Goal: Information Seeking & Learning: Learn about a topic

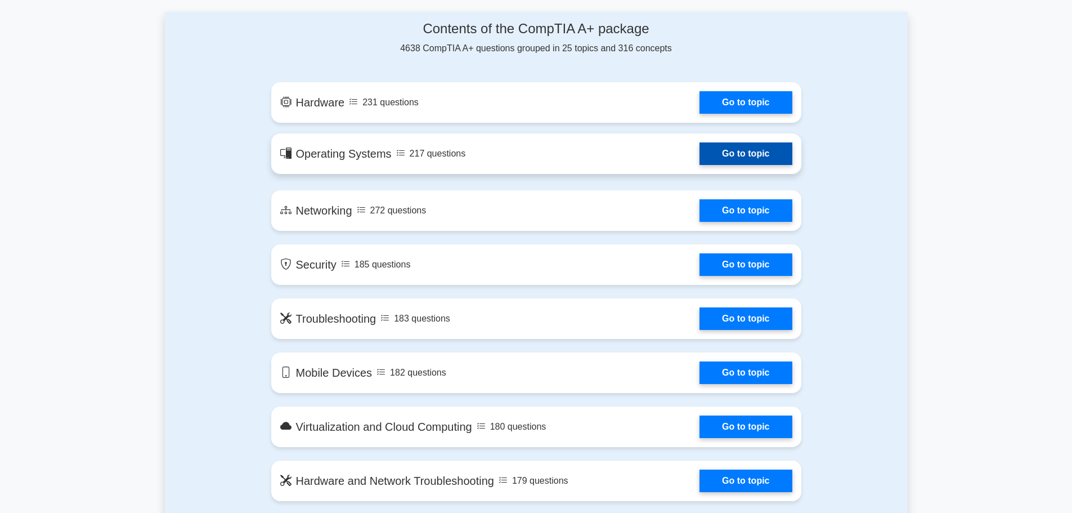
scroll to position [563, 0]
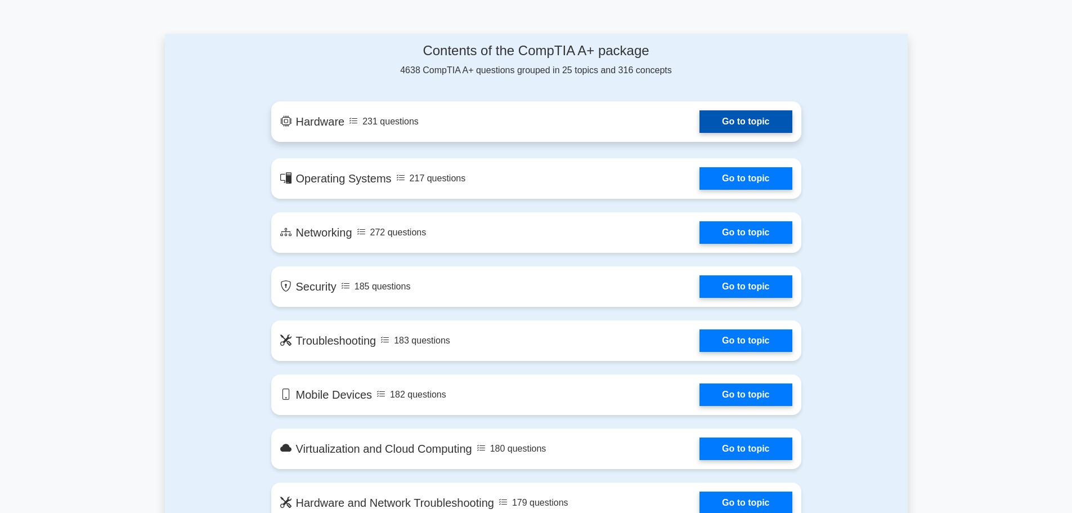
click at [752, 118] on link "Go to topic" at bounding box center [745, 121] width 92 height 23
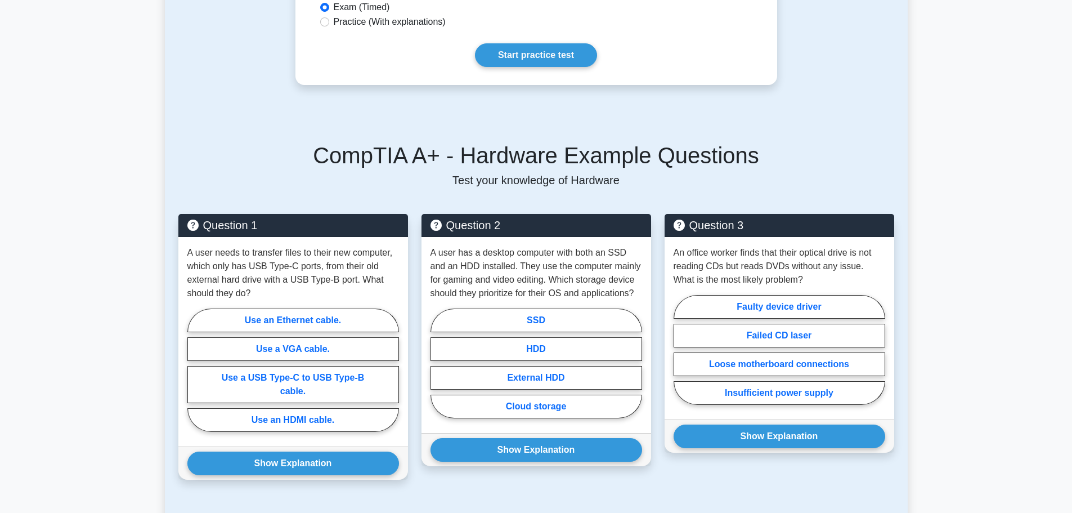
scroll to position [657, 0]
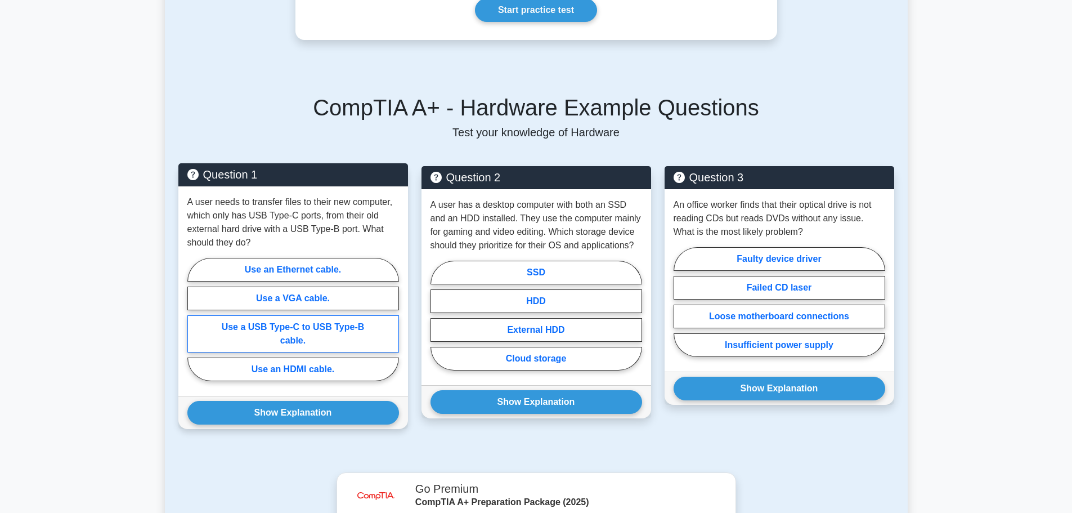
click at [329, 320] on label "Use a USB Type-C to USB Type-B cable." at bounding box center [293, 333] width 212 height 37
click at [195, 320] on input "Use a USB Type-C to USB Type-B cable." at bounding box center [190, 322] width 7 height 7
radio input "true"
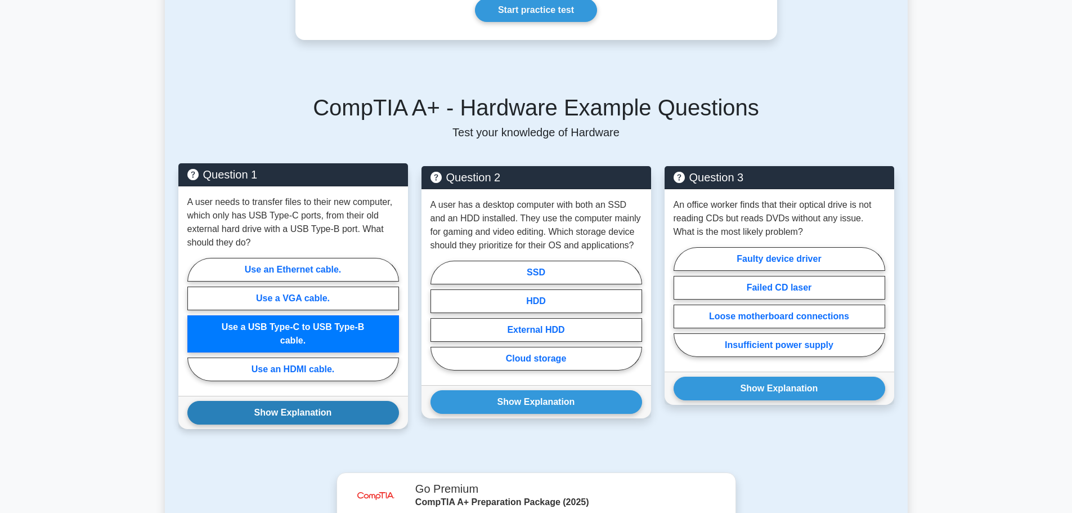
click at [312, 401] on button "Show Explanation" at bounding box center [293, 413] width 212 height 24
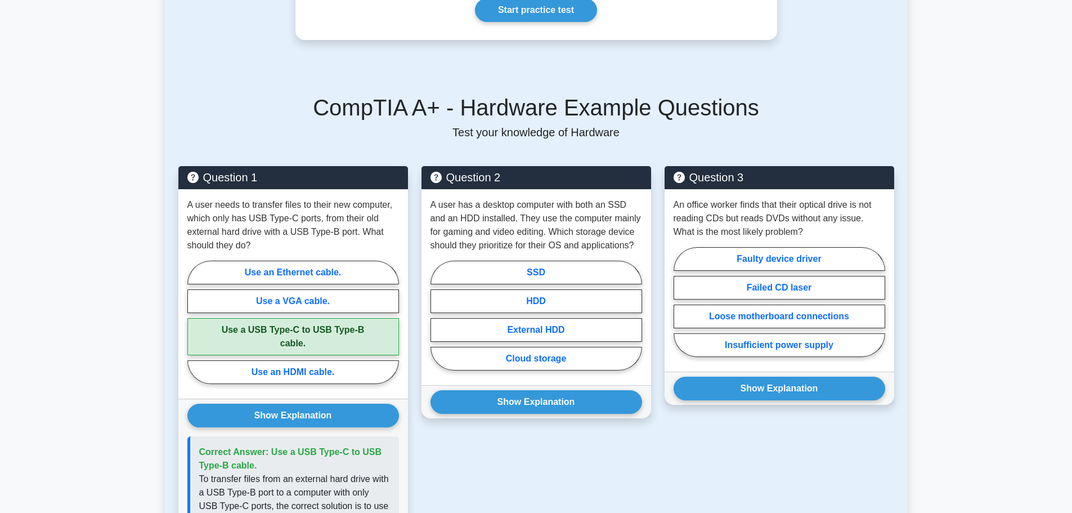
drag, startPoint x: 0, startPoint y: 154, endPoint x: 53, endPoint y: 32, distance: 132.8
click at [0, 153] on main "Back to CompTIA A+ (CompTIA A+) Test Flashcards Hardware Physical components of…" at bounding box center [536, 237] width 1072 height 1716
